Goal: Transaction & Acquisition: Subscribe to service/newsletter

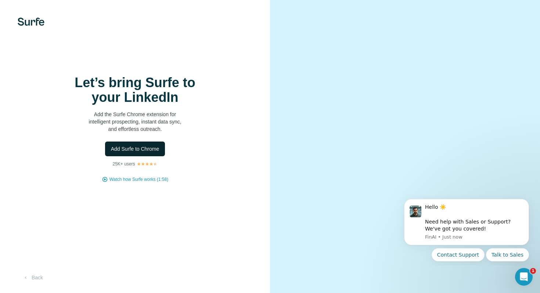
click at [148, 148] on span "Add Surfe to Chrome" at bounding box center [135, 148] width 48 height 7
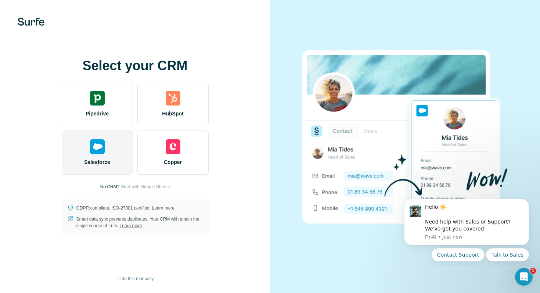
click at [101, 149] on img at bounding box center [97, 146] width 15 height 15
